Goal: Information Seeking & Learning: Learn about a topic

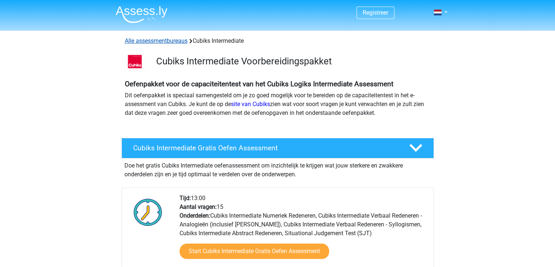
click at [156, 41] on link "Alle assessmentbureaus" at bounding box center [156, 40] width 63 height 7
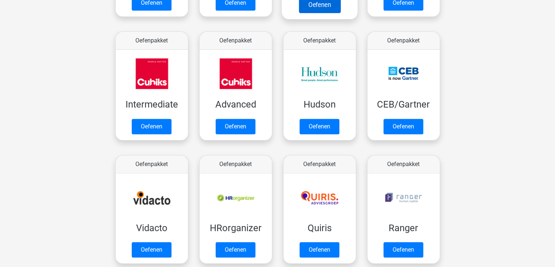
scroll to position [234, 0]
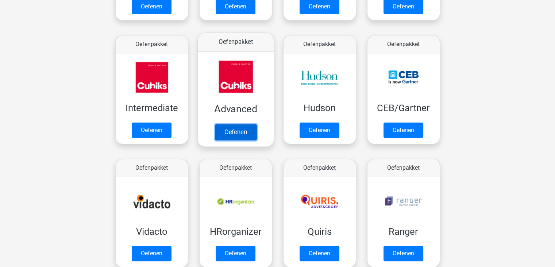
click at [240, 130] on link "Oefenen" at bounding box center [236, 132] width 42 height 16
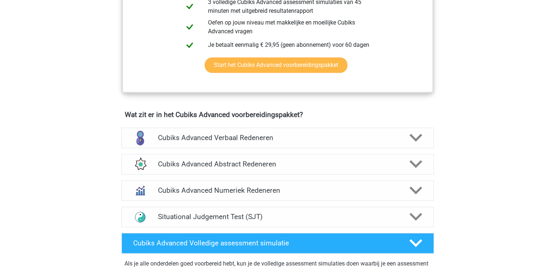
scroll to position [383, 0]
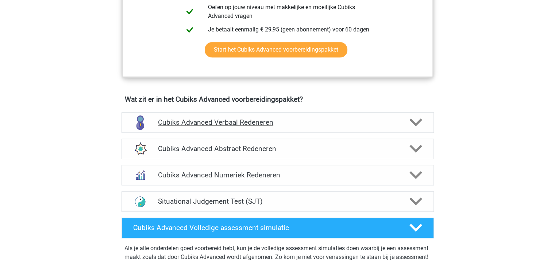
click at [269, 121] on h4 "Cubiks Advanced Verbaal Redeneren" at bounding box center [277, 122] width 239 height 8
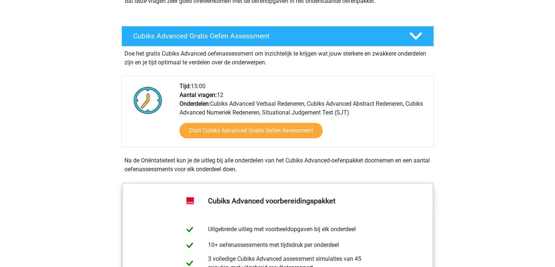
scroll to position [112, 0]
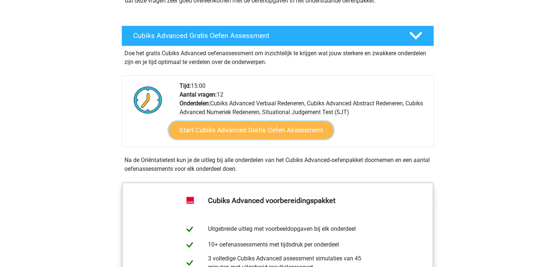
click at [254, 132] on link "Start Cubiks Advanced Gratis Oefen Assessment" at bounding box center [251, 130] width 165 height 18
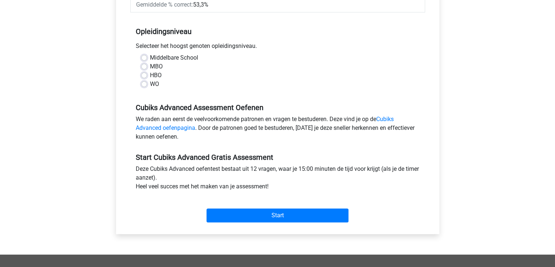
scroll to position [146, 0]
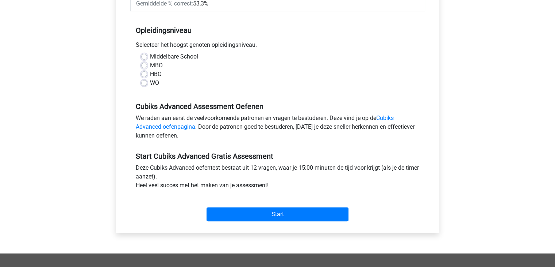
click at [150, 73] on label "HBO" at bounding box center [156, 74] width 12 height 9
click at [145, 73] on input "HBO" at bounding box center [144, 73] width 6 height 7
radio input "true"
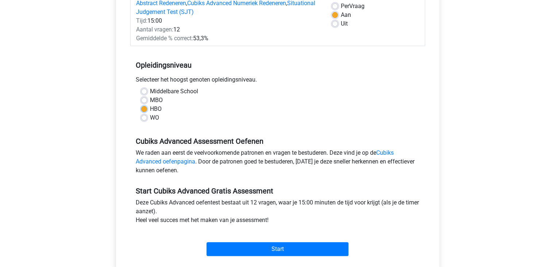
scroll to position [111, 0]
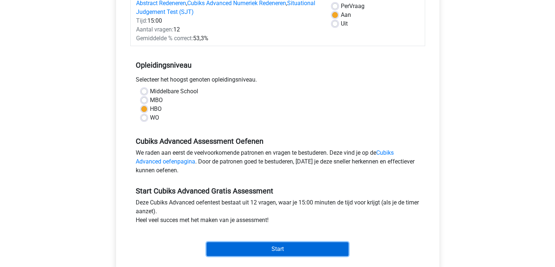
click at [277, 250] on input "Start" at bounding box center [278, 249] width 142 height 14
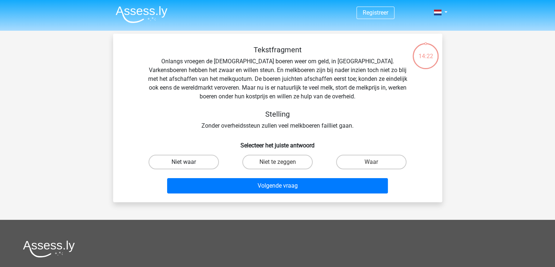
click at [180, 162] on label "Niet waar" at bounding box center [184, 161] width 70 height 15
click at [184, 162] on input "Niet waar" at bounding box center [186, 164] width 5 height 5
radio input "true"
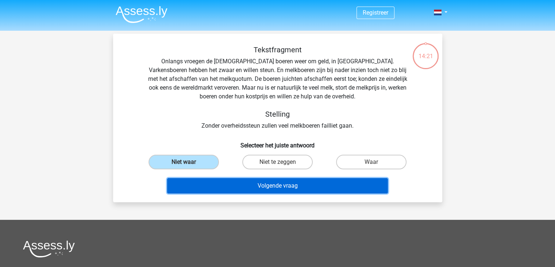
click at [244, 189] on button "Volgende vraag" at bounding box center [277, 185] width 221 height 15
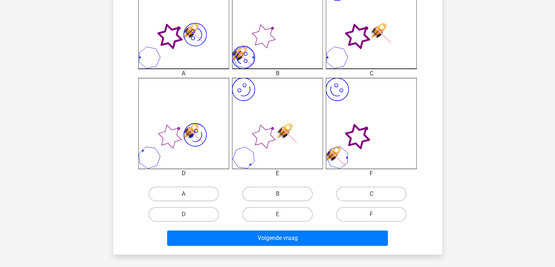
scroll to position [229, 0]
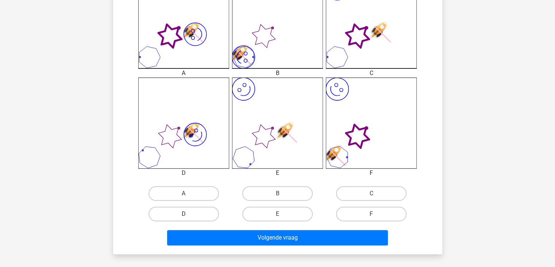
click at [185, 212] on label "D" at bounding box center [184, 213] width 70 height 15
click at [185, 214] on input "D" at bounding box center [186, 216] width 5 height 5
radio input "true"
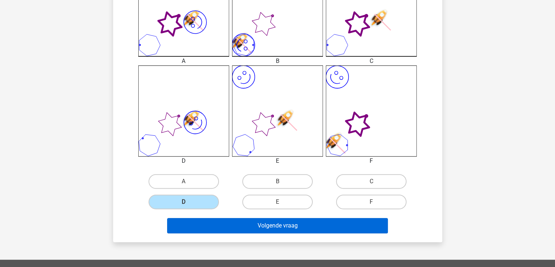
scroll to position [239, 0]
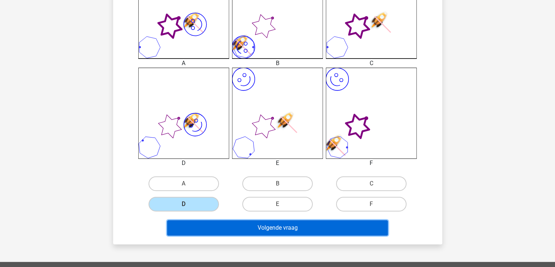
click at [267, 233] on button "Volgende vraag" at bounding box center [277, 227] width 221 height 15
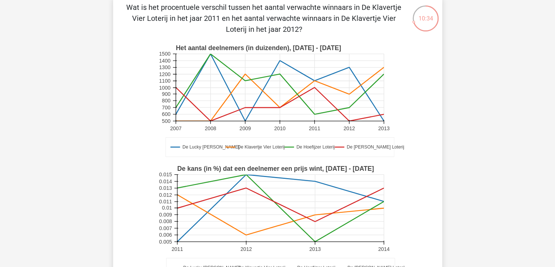
scroll to position [200, 0]
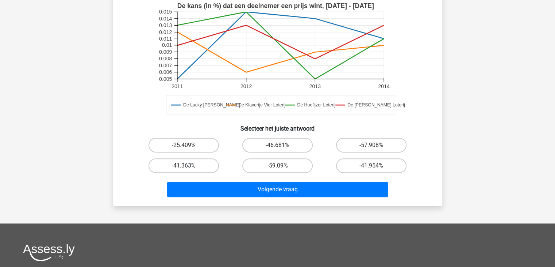
click at [194, 161] on label "-41.363%" at bounding box center [184, 165] width 70 height 15
click at [188, 165] on input "-41.363%" at bounding box center [186, 167] width 5 height 5
radio input "true"
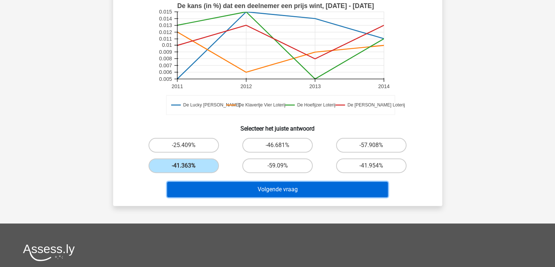
click at [255, 187] on button "Volgende vraag" at bounding box center [277, 188] width 221 height 15
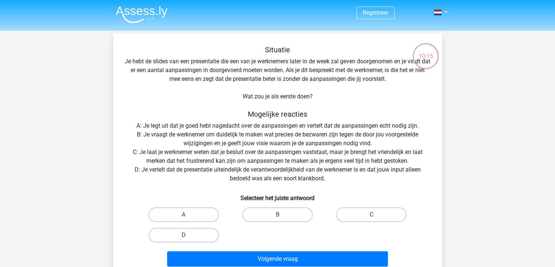
scroll to position [28, 0]
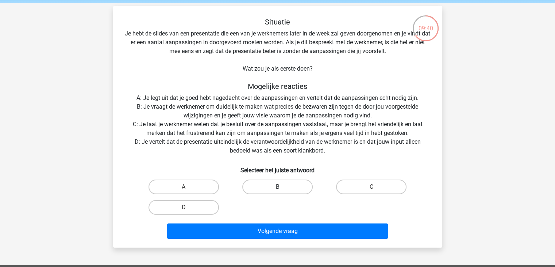
click at [274, 181] on label "B" at bounding box center [277, 186] width 70 height 15
click at [278, 187] on input "B" at bounding box center [280, 189] width 5 height 5
radio input "true"
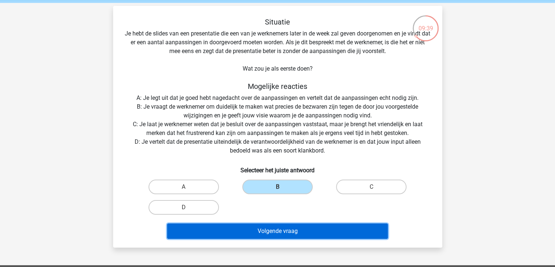
click at [274, 233] on button "Volgende vraag" at bounding box center [277, 230] width 221 height 15
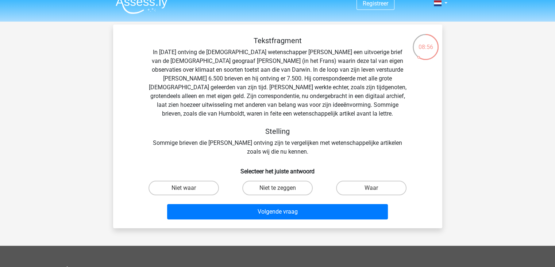
scroll to position [9, 0]
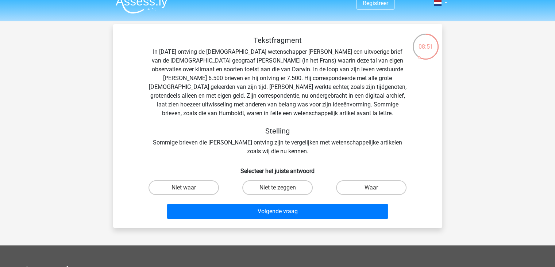
click at [341, 179] on div "Waar" at bounding box center [372, 187] width 94 height 20
click at [350, 188] on label "Waar" at bounding box center [371, 187] width 70 height 15
click at [372, 188] on input "Waar" at bounding box center [374, 189] width 5 height 5
radio input "true"
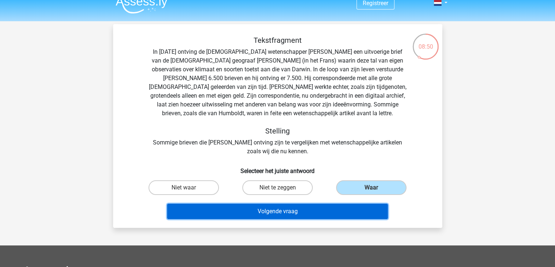
click at [291, 215] on button "Volgende vraag" at bounding box center [277, 210] width 221 height 15
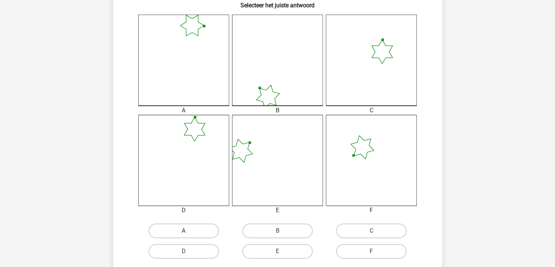
scroll to position [233, 0]
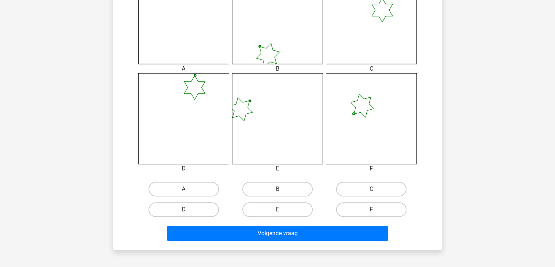
click at [185, 209] on input "D" at bounding box center [186, 211] width 5 height 5
radio input "true"
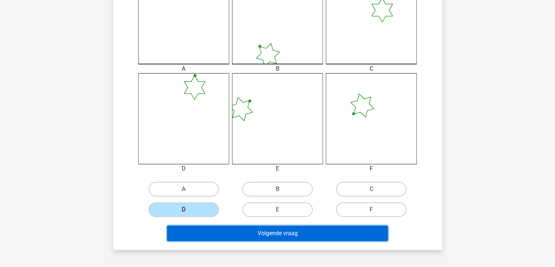
click at [267, 231] on button "Volgende vraag" at bounding box center [277, 232] width 221 height 15
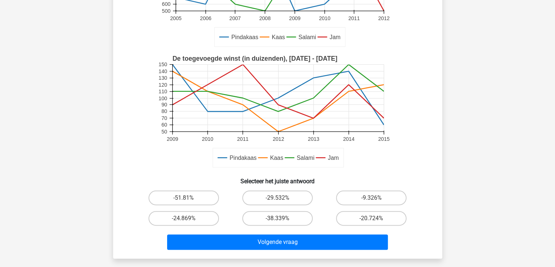
scroll to position [149, 0]
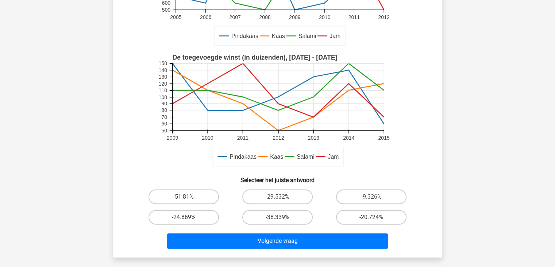
click at [87, 161] on div "Registreer 50" at bounding box center [277, 159] width 555 height 616
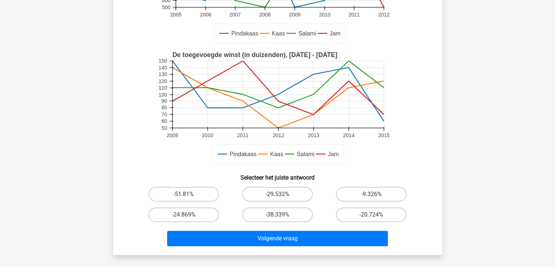
scroll to position [153, 0]
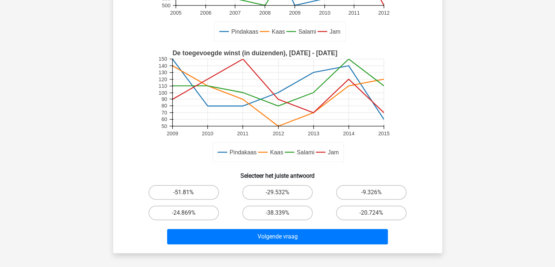
click at [175, 190] on label "-51.81%" at bounding box center [184, 192] width 70 height 15
click at [184, 192] on input "-51.81%" at bounding box center [186, 194] width 5 height 5
radio input "true"
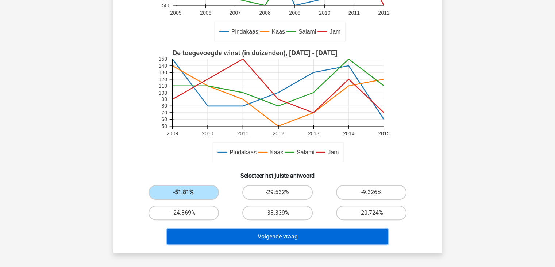
click at [283, 234] on button "Volgende vraag" at bounding box center [277, 236] width 221 height 15
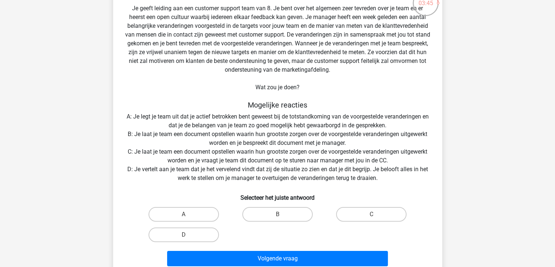
scroll to position [54, 0]
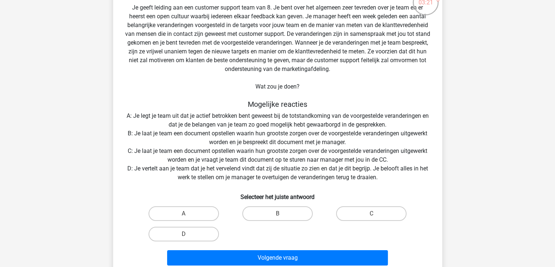
click at [185, 205] on div "A" at bounding box center [184, 213] width 94 height 20
click at [177, 216] on label "A" at bounding box center [184, 213] width 70 height 15
click at [184, 216] on input "A" at bounding box center [186, 215] width 5 height 5
radio input "true"
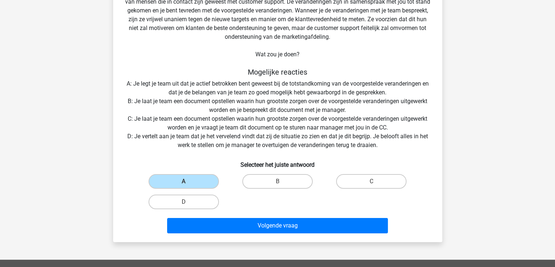
scroll to position [83, 0]
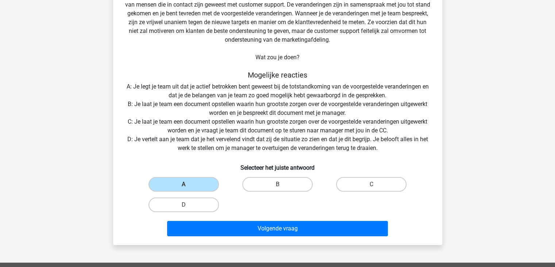
click at [259, 185] on label "B" at bounding box center [277, 184] width 70 height 15
click at [278, 185] on input "B" at bounding box center [280, 186] width 5 height 5
radio input "true"
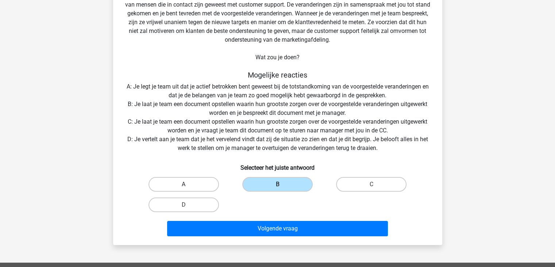
click at [200, 186] on label "A" at bounding box center [184, 184] width 70 height 15
click at [188, 186] on input "A" at bounding box center [186, 186] width 5 height 5
radio input "true"
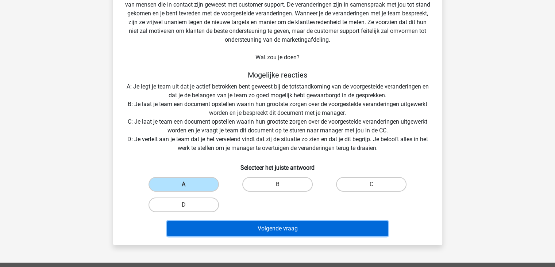
click at [270, 230] on button "Volgende vraag" at bounding box center [277, 228] width 221 height 15
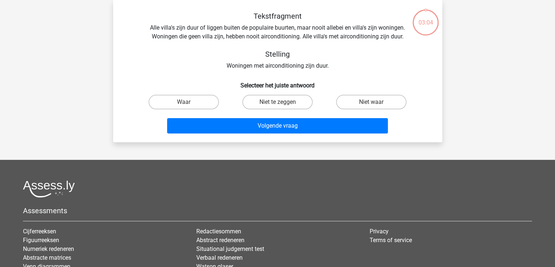
scroll to position [0, 0]
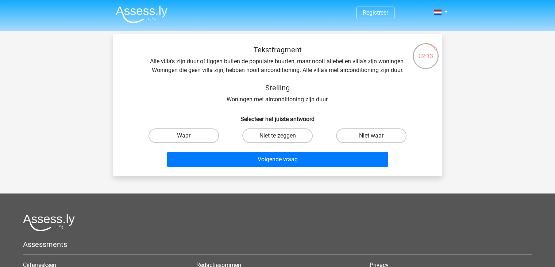
click at [371, 134] on label "Niet waar" at bounding box center [371, 135] width 70 height 15
click at [372, 135] on input "Niet waar" at bounding box center [374, 137] width 5 height 5
radio input "true"
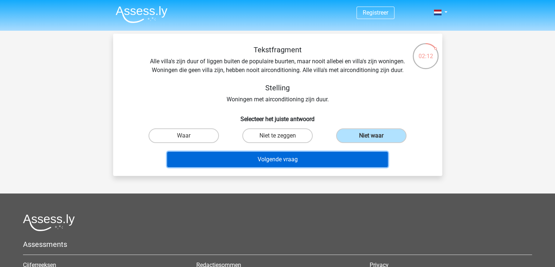
click at [304, 158] on button "Volgende vraag" at bounding box center [277, 159] width 221 height 15
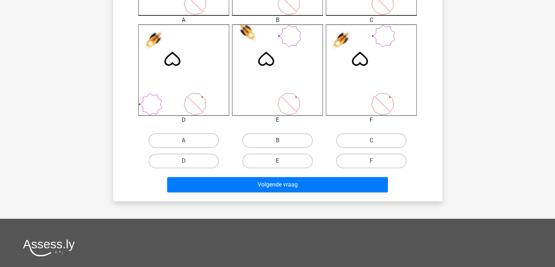
scroll to position [283, 0]
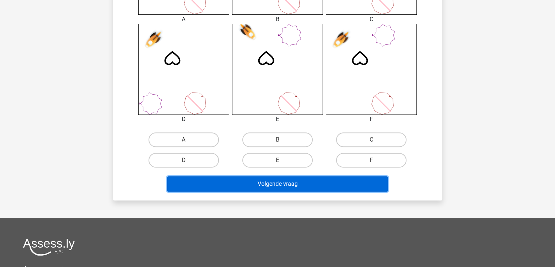
click at [271, 185] on button "Volgende vraag" at bounding box center [277, 183] width 221 height 15
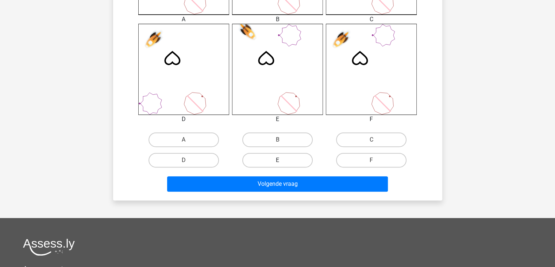
click at [271, 157] on label "E" at bounding box center [277, 160] width 70 height 15
click at [278, 160] on input "E" at bounding box center [280, 162] width 5 height 5
radio input "true"
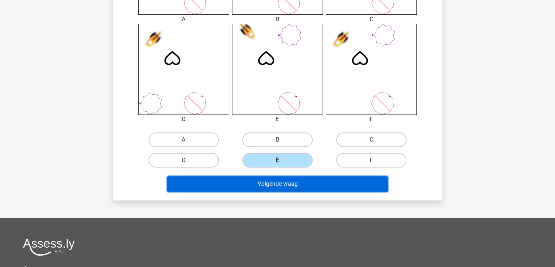
click at [266, 189] on button "Volgende vraag" at bounding box center [277, 183] width 221 height 15
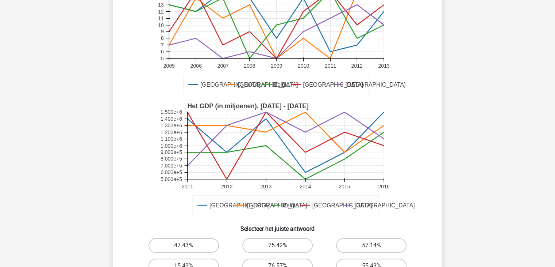
scroll to position [137, 0]
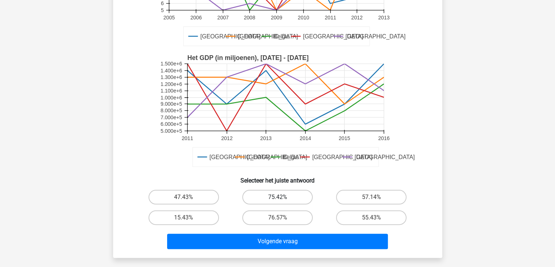
click at [278, 192] on label "75.42%" at bounding box center [277, 197] width 70 height 15
click at [278, 197] on input "75.42%" at bounding box center [280, 199] width 5 height 5
radio input "true"
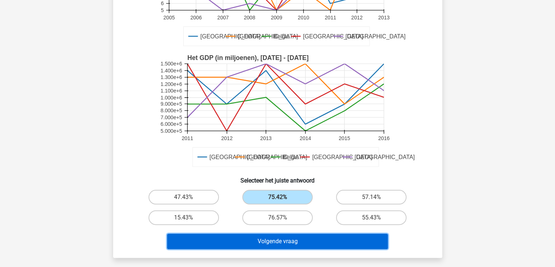
click at [273, 242] on button "Volgende vraag" at bounding box center [277, 240] width 221 height 15
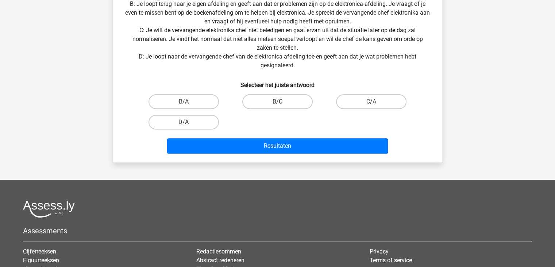
scroll to position [266, 0]
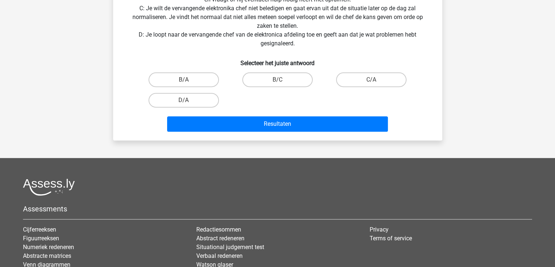
click at [281, 91] on div "B/A B/C C/A D/A" at bounding box center [278, 89] width 282 height 41
click at [269, 82] on label "B/C" at bounding box center [277, 79] width 70 height 15
click at [278, 82] on input "B/C" at bounding box center [280, 82] width 5 height 5
radio input "true"
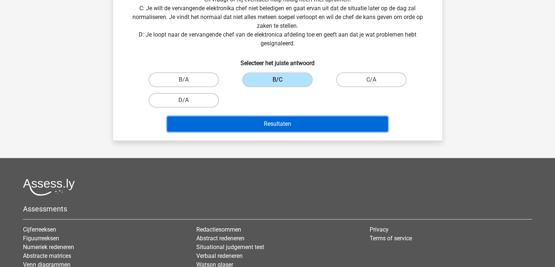
click at [269, 126] on button "Resultaten" at bounding box center [277, 123] width 221 height 15
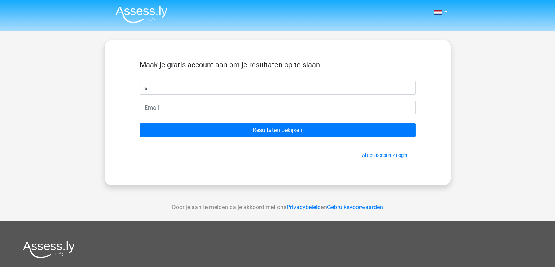
type input "a"
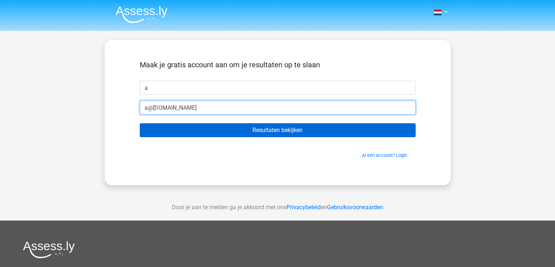
type input "a@a.com"
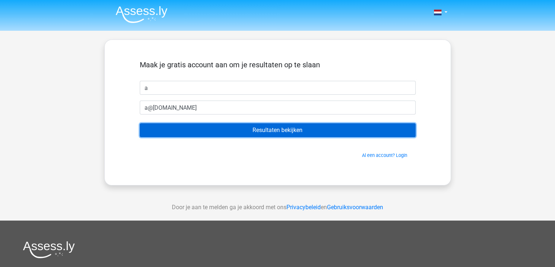
click at [286, 133] on input "Resultaten bekijken" at bounding box center [278, 130] width 276 height 14
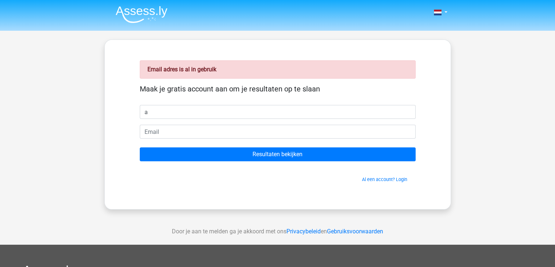
type input "a"
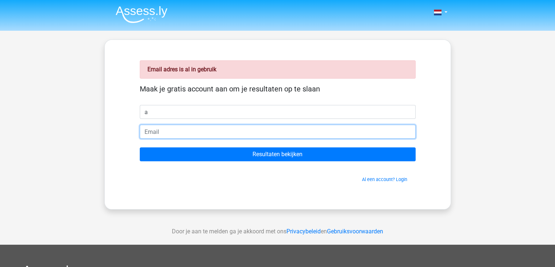
click at [156, 128] on input "email" at bounding box center [278, 132] width 276 height 14
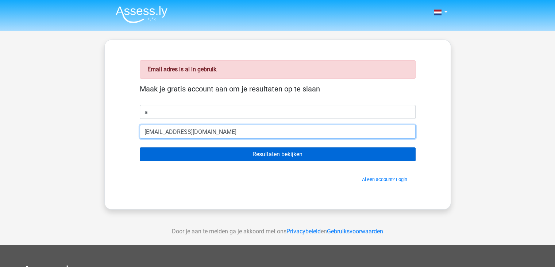
type input "[EMAIL_ADDRESS][DOMAIN_NAME]"
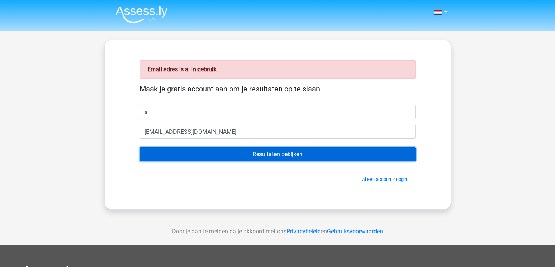
click at [273, 151] on input "Resultaten bekijken" at bounding box center [278, 154] width 276 height 14
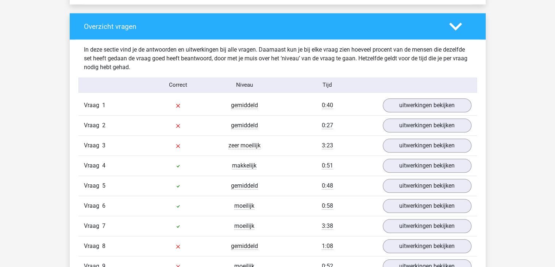
scroll to position [743, 0]
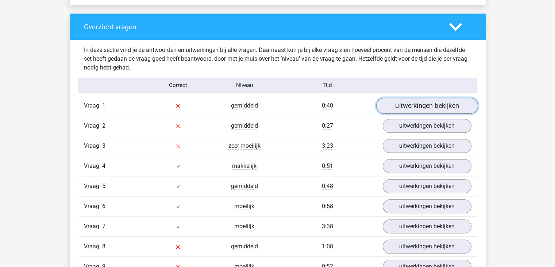
click at [413, 106] on link "uitwerkingen bekijken" at bounding box center [427, 105] width 102 height 16
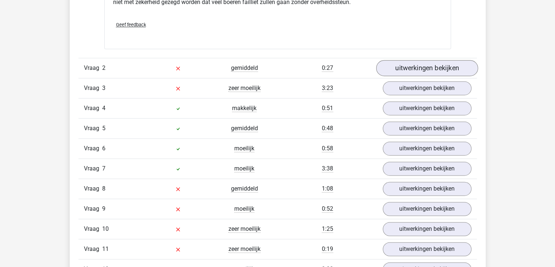
scroll to position [1025, 0]
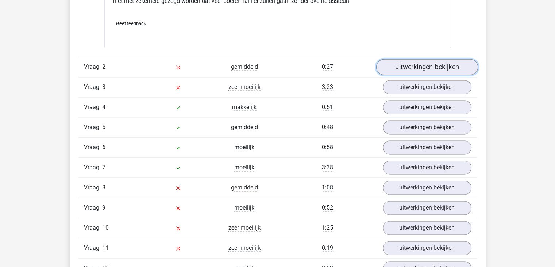
click at [414, 59] on link "uitwerkingen bekijken" at bounding box center [427, 67] width 102 height 16
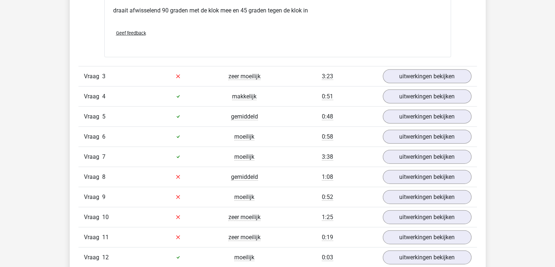
scroll to position [1636, 0]
click at [406, 72] on link "uitwerkingen bekijken" at bounding box center [427, 76] width 102 height 16
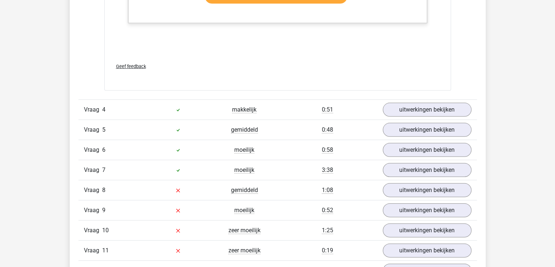
scroll to position [2236, 0]
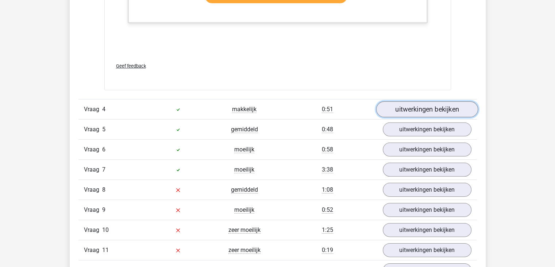
click at [409, 105] on link "uitwerkingen bekijken" at bounding box center [427, 109] width 102 height 16
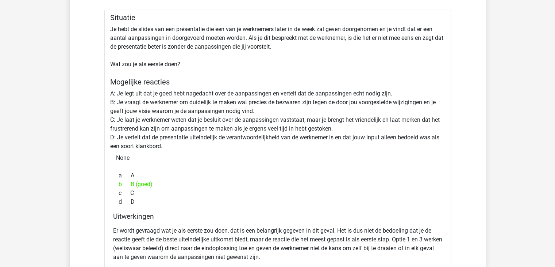
scroll to position [2266, 0]
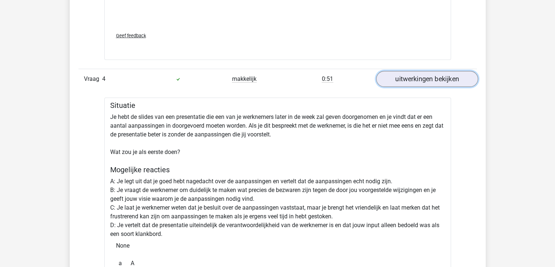
click at [422, 73] on link "uitwerkingen bekijken" at bounding box center [427, 79] width 102 height 16
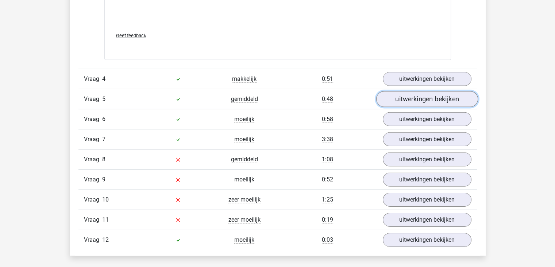
click at [416, 99] on link "uitwerkingen bekijken" at bounding box center [427, 99] width 102 height 16
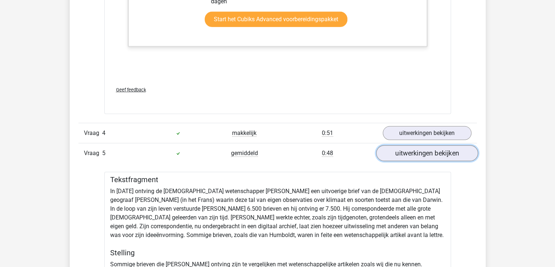
scroll to position [2210, 0]
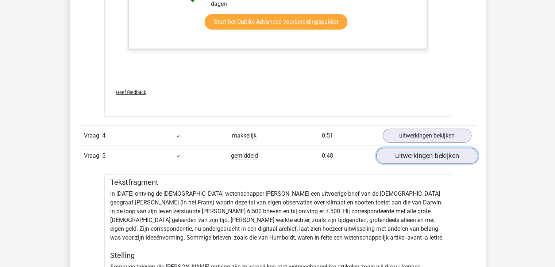
click at [409, 158] on link "uitwerkingen bekijken" at bounding box center [427, 156] width 102 height 16
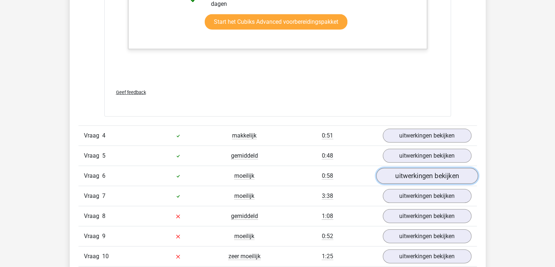
click at [407, 176] on link "uitwerkingen bekijken" at bounding box center [427, 176] width 102 height 16
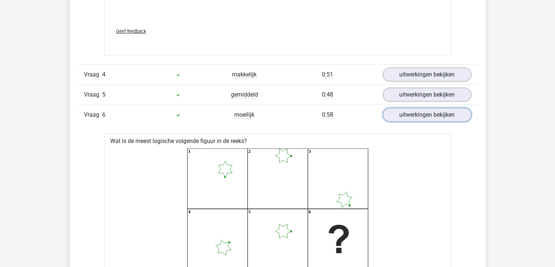
scroll to position [2270, 0]
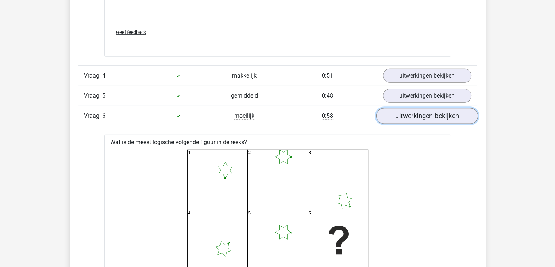
click at [417, 118] on link "uitwerkingen bekijken" at bounding box center [427, 116] width 102 height 16
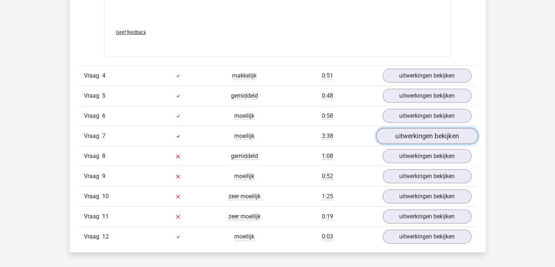
click at [412, 135] on link "uitwerkingen bekijken" at bounding box center [427, 136] width 102 height 16
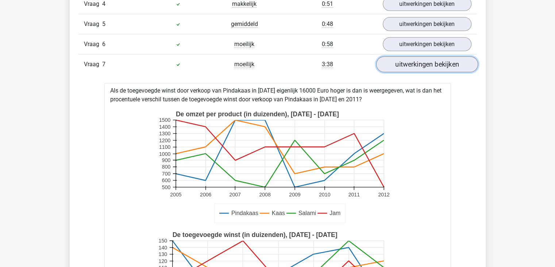
scroll to position [2341, 0]
click at [440, 69] on div "Vraag 7 moeilijk 3:38 uitwerkingen bekijken" at bounding box center [278, 64] width 399 height 20
click at [429, 66] on link "uitwerkingen bekijken" at bounding box center [427, 65] width 102 height 16
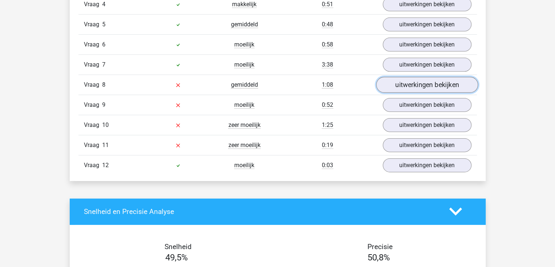
click at [425, 83] on link "uitwerkingen bekijken" at bounding box center [427, 85] width 102 height 16
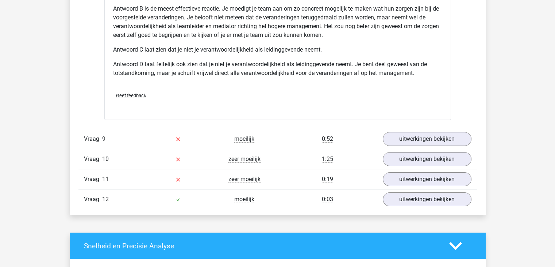
scroll to position [2738, 0]
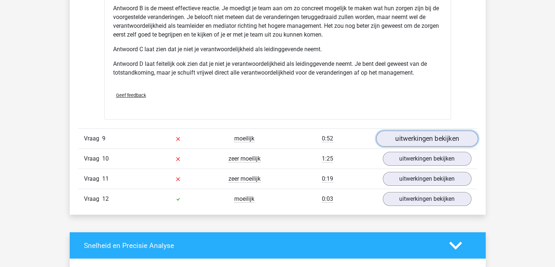
click at [415, 133] on link "uitwerkingen bekijken" at bounding box center [427, 138] width 102 height 16
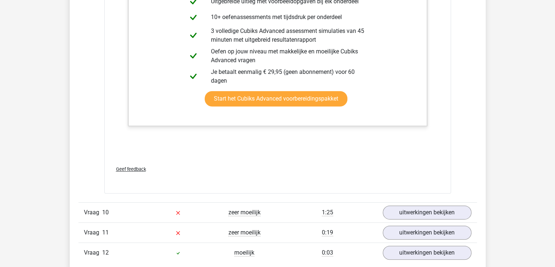
scroll to position [3141, 0]
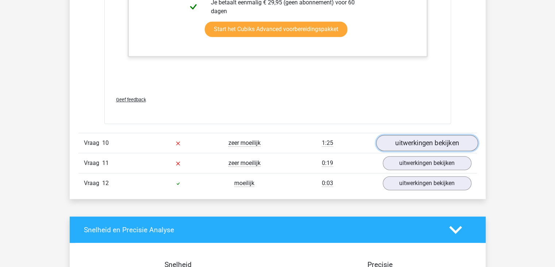
click at [439, 138] on link "uitwerkingen bekijken" at bounding box center [427, 143] width 102 height 16
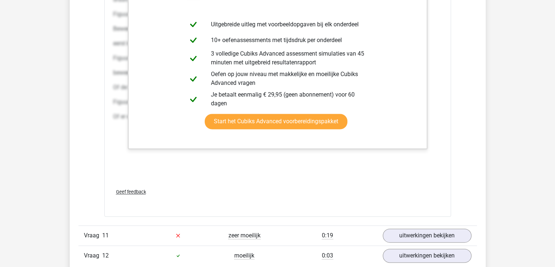
scroll to position [3841, 0]
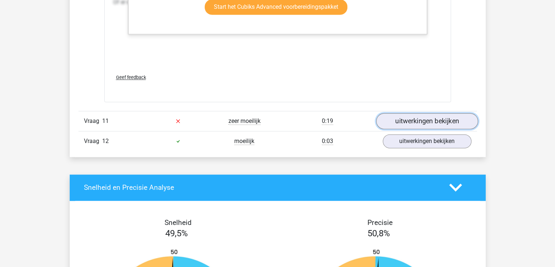
click at [421, 113] on link "uitwerkingen bekijken" at bounding box center [427, 121] width 102 height 16
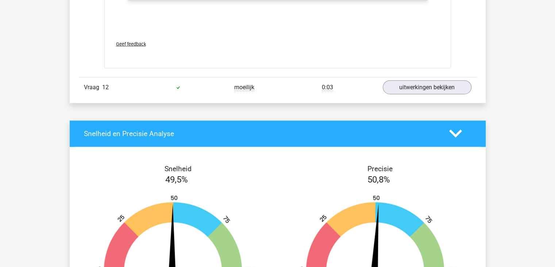
scroll to position [4509, 0]
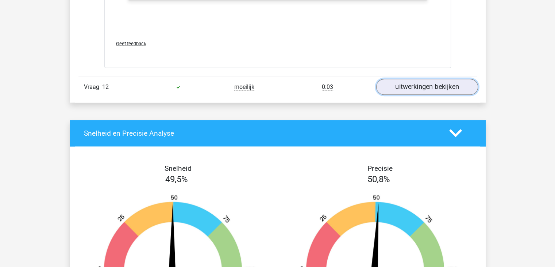
click at [415, 84] on link "uitwerkingen bekijken" at bounding box center [427, 87] width 102 height 16
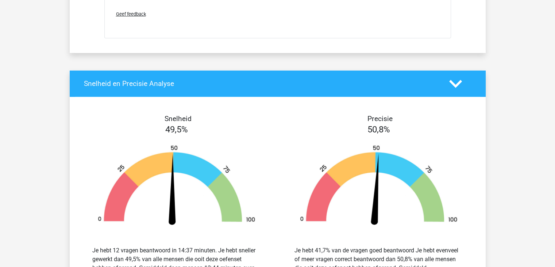
scroll to position [5116, 0]
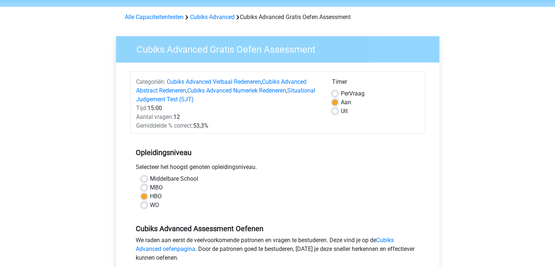
scroll to position [23, 0]
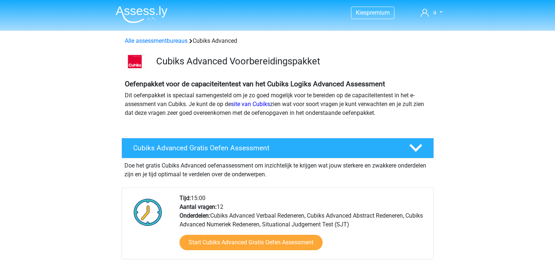
scroll to position [112, 0]
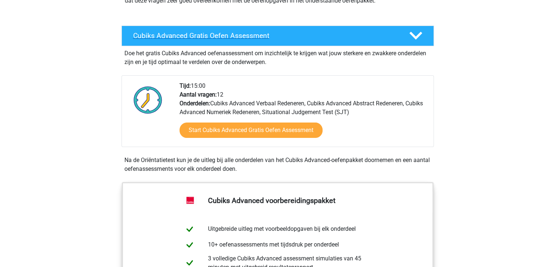
click at [420, 39] on icon at bounding box center [416, 35] width 13 height 13
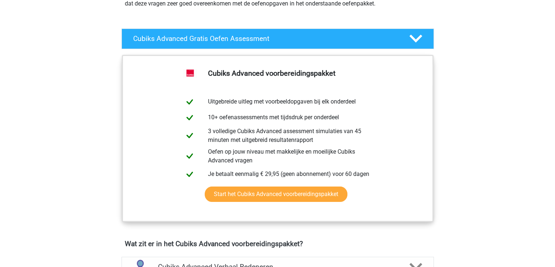
scroll to position [117, 0]
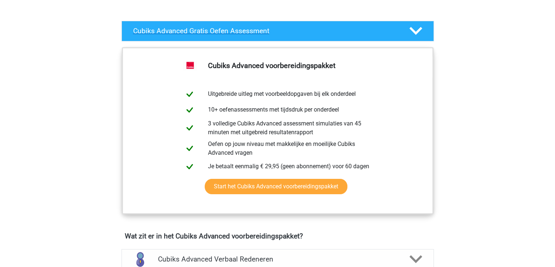
click at [412, 28] on polygon at bounding box center [416, 31] width 13 height 8
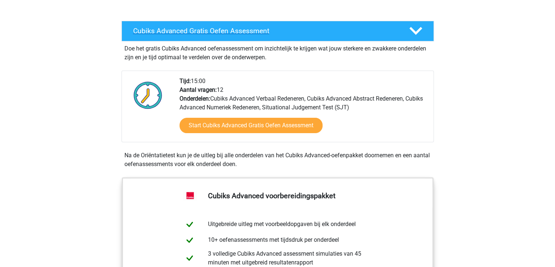
click at [412, 28] on polygon at bounding box center [416, 31] width 13 height 8
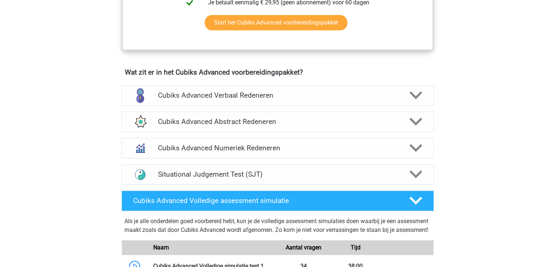
scroll to position [280, 0]
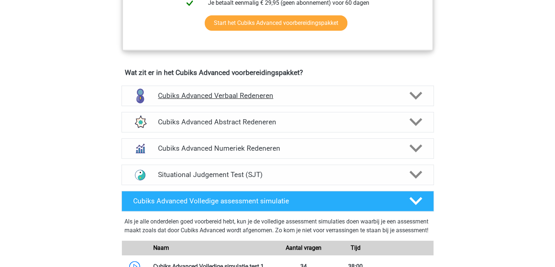
click at [330, 96] on h4 "Cubiks Advanced Verbaal Redeneren" at bounding box center [277, 95] width 239 height 8
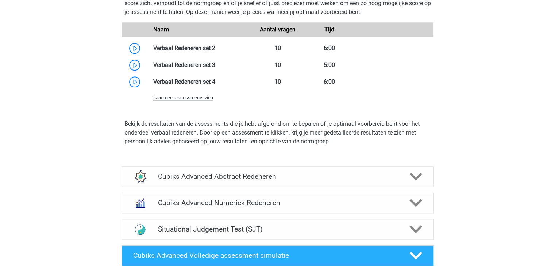
scroll to position [872, 0]
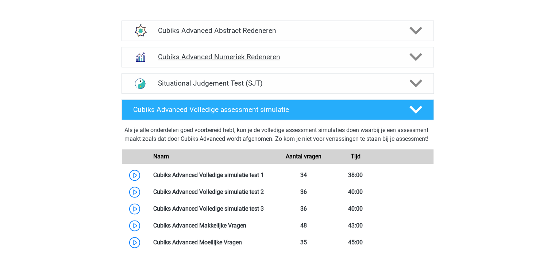
click at [223, 50] on div "Cubiks Advanced Numeriek Redeneren" at bounding box center [278, 57] width 313 height 20
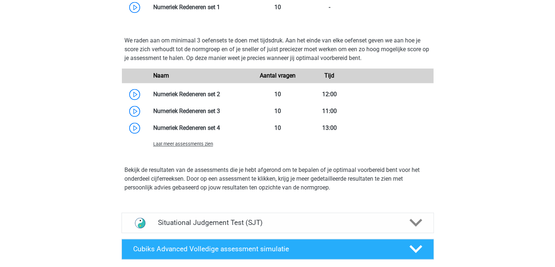
scroll to position [1042, 0]
